Goal: Obtain resource: Download file/media

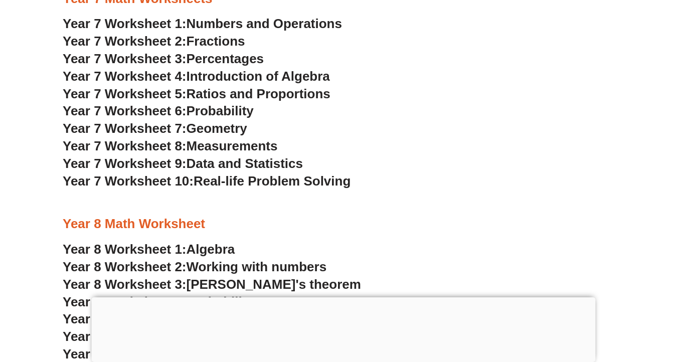
scroll to position [2936, 0]
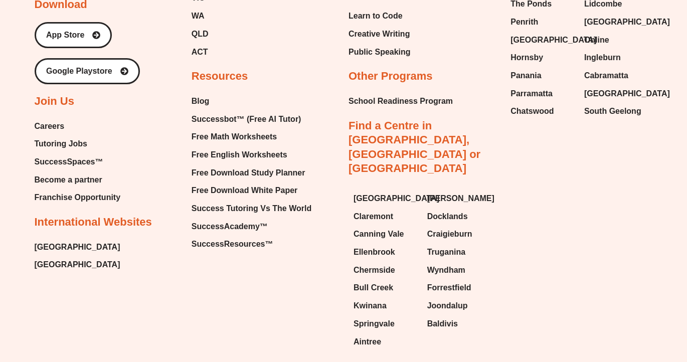
scroll to position [4279, 0]
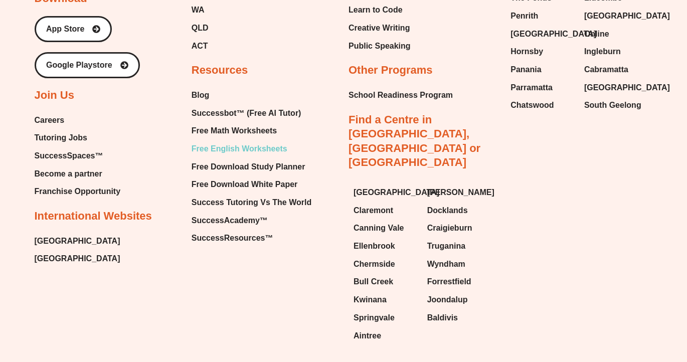
click at [257, 145] on span "Free English Worksheets" at bounding box center [240, 148] width 96 height 15
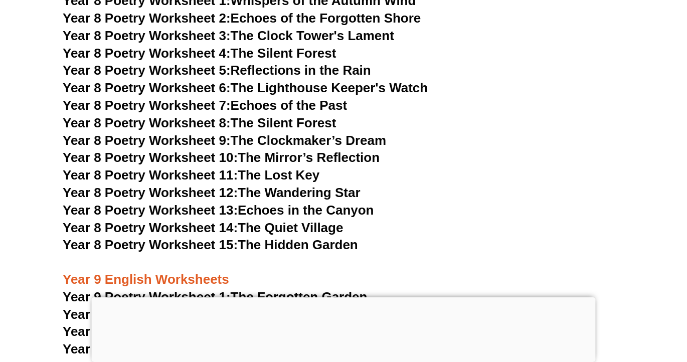
scroll to position [6716, 0]
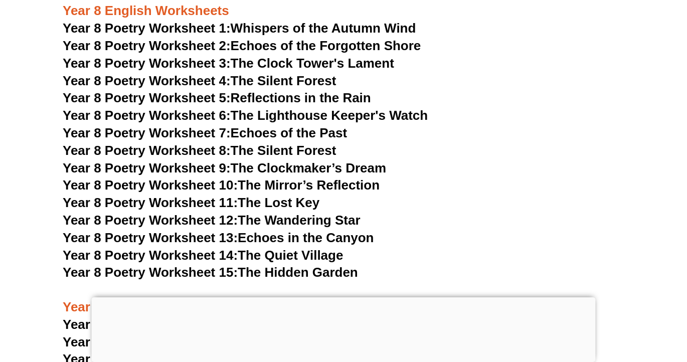
click at [283, 178] on link "Year 8 Poetry Worksheet 10: The Mirror’s Reflection" at bounding box center [221, 185] width 317 height 15
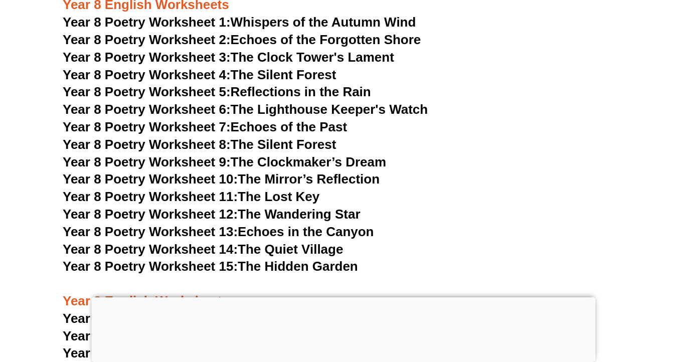
scroll to position [6736, 0]
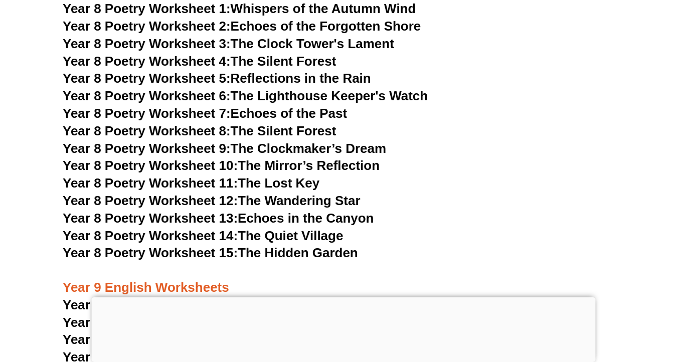
click at [290, 176] on link "Year 8 Poetry Worksheet 11: The Lost Key" at bounding box center [191, 183] width 257 height 15
